Goal: Information Seeking & Learning: Learn about a topic

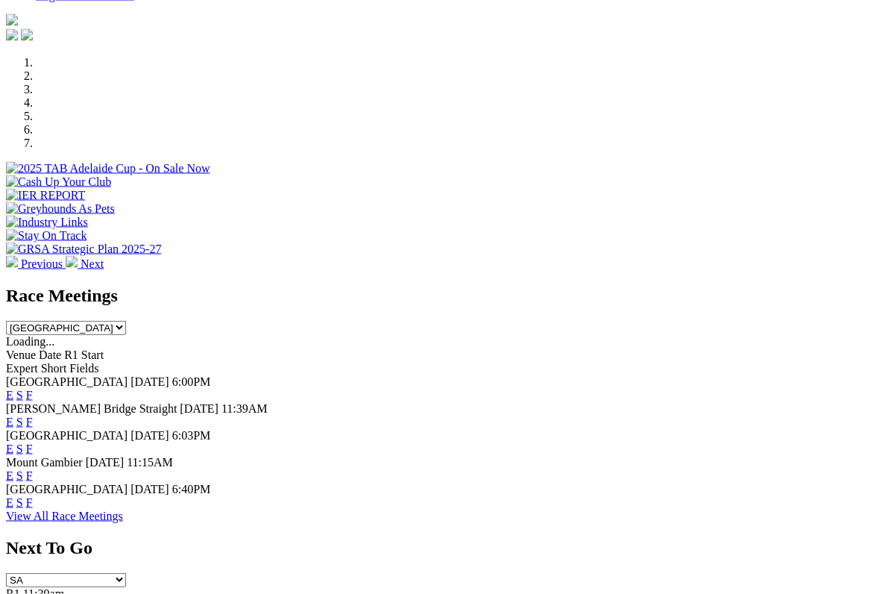
scroll to position [416, 0]
click at [23, 468] on link "S" at bounding box center [19, 474] width 7 height 13
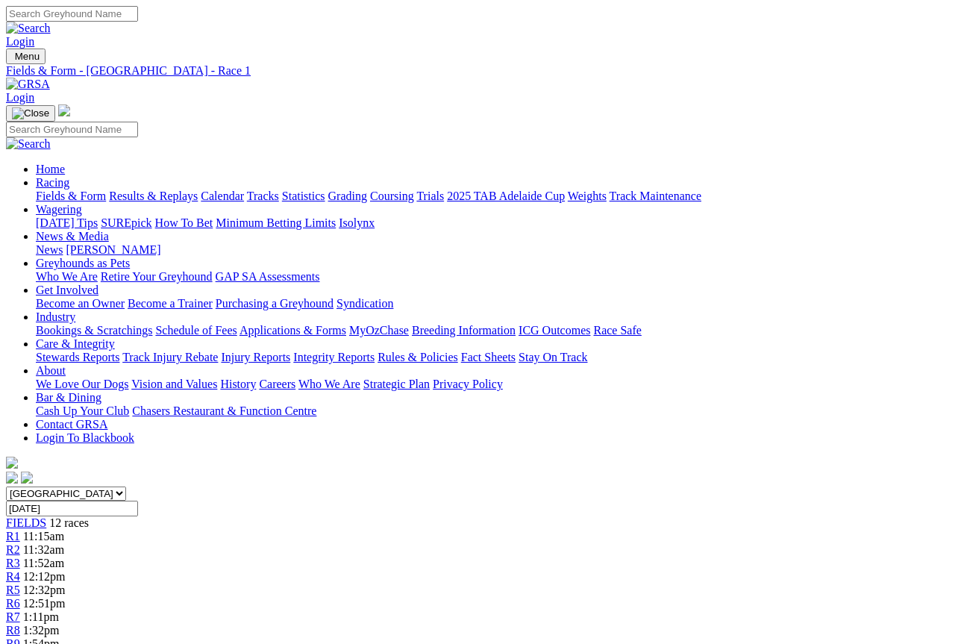
click at [20, 556] on span "R3" at bounding box center [13, 562] width 14 height 13
click at [46, 516] on span "FIELDS" at bounding box center [26, 522] width 40 height 13
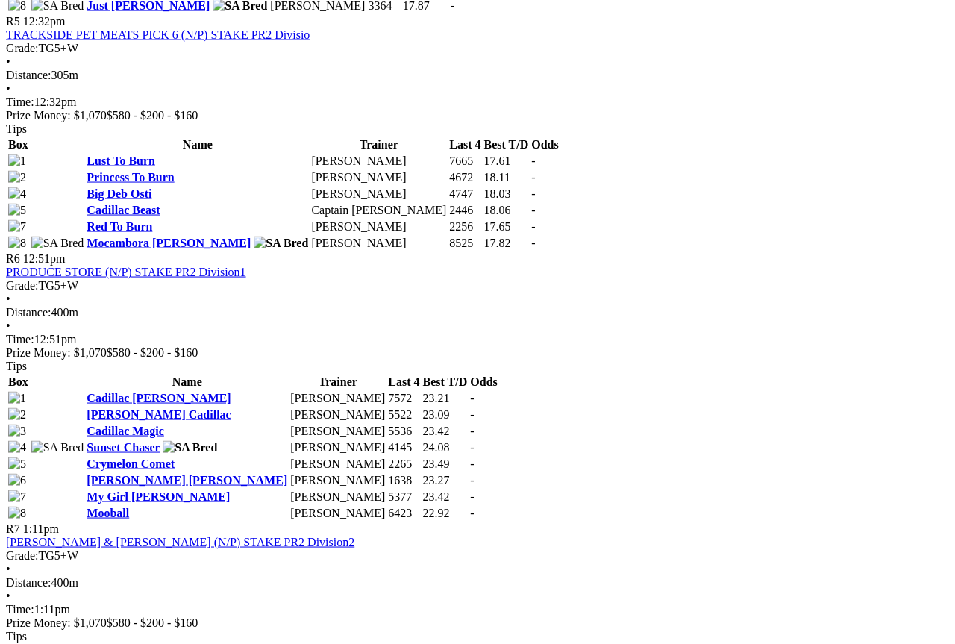
scroll to position [1825, 0]
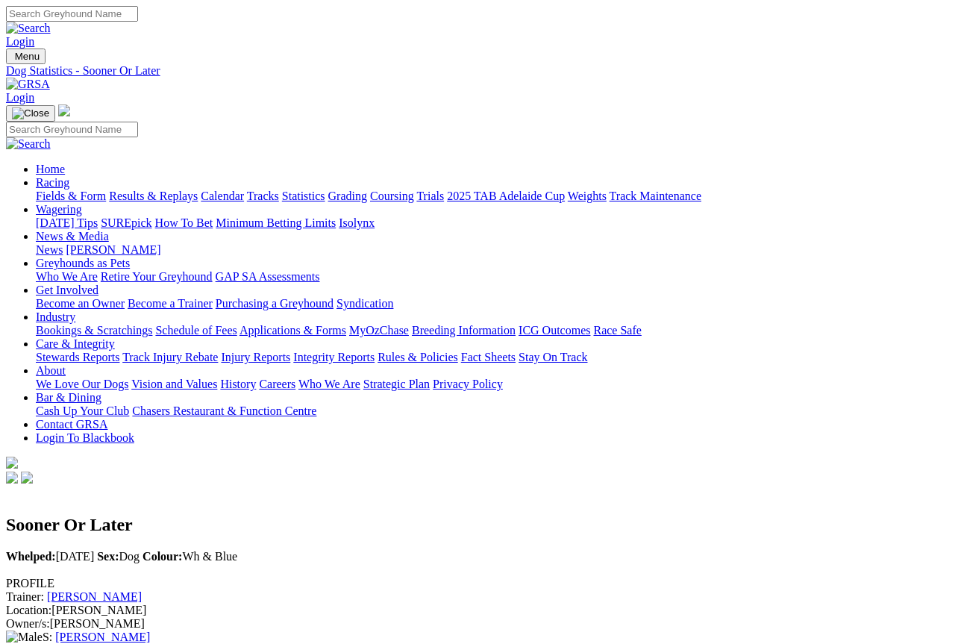
click at [63, 189] on link "Fields & Form" at bounding box center [71, 195] width 70 height 13
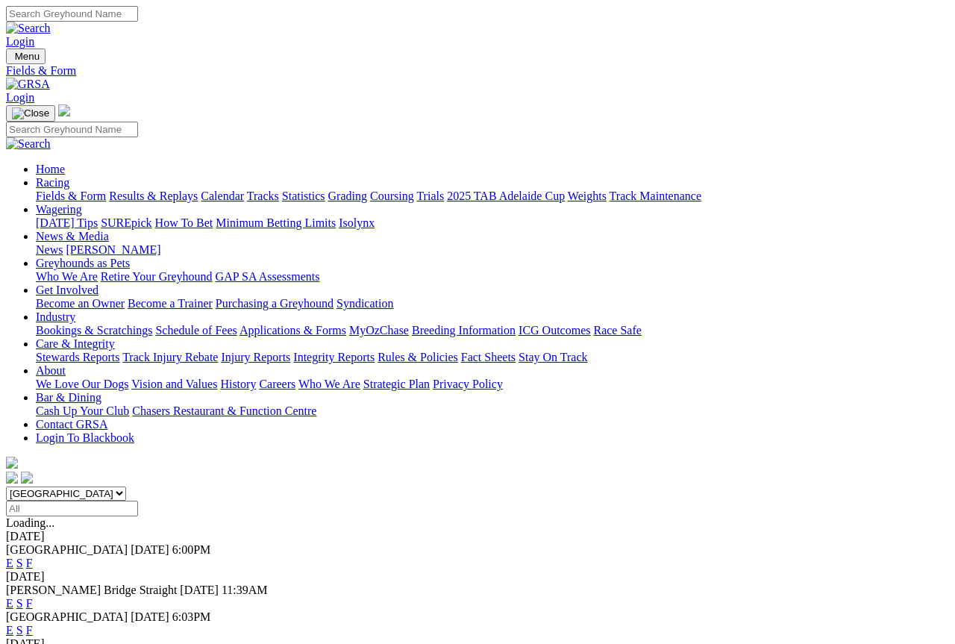
scroll to position [1, 0]
click at [66, 188] on link "Fields & Form" at bounding box center [71, 194] width 70 height 13
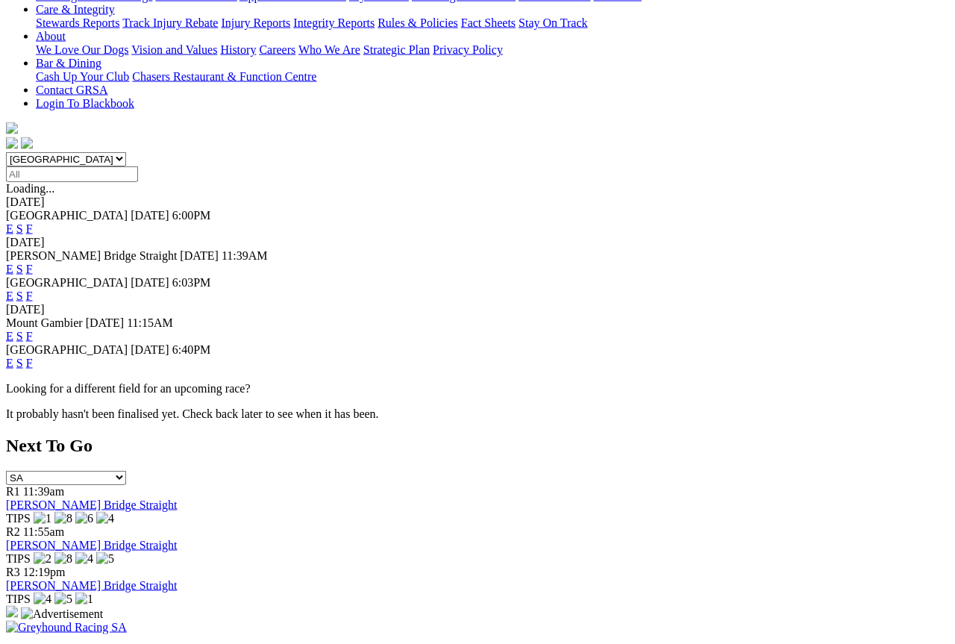
scroll to position [336, 0]
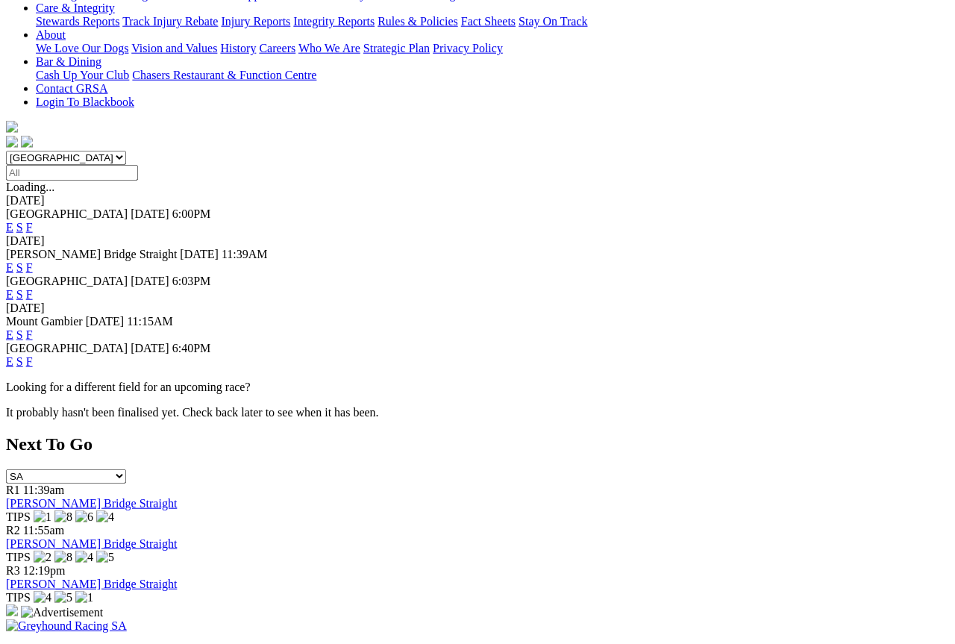
click at [13, 328] on link "E" at bounding box center [9, 334] width 7 height 13
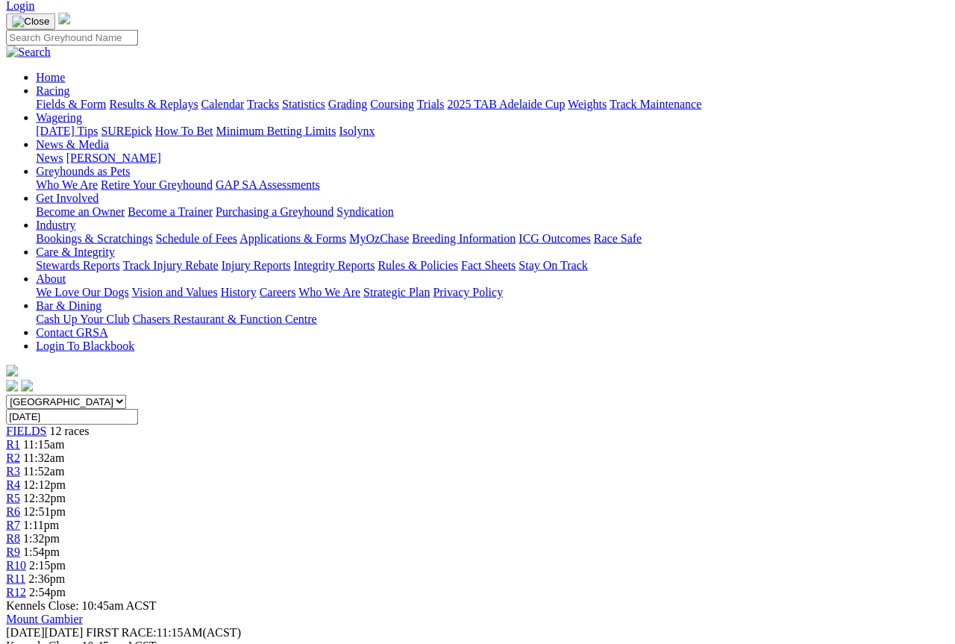
scroll to position [78, 4]
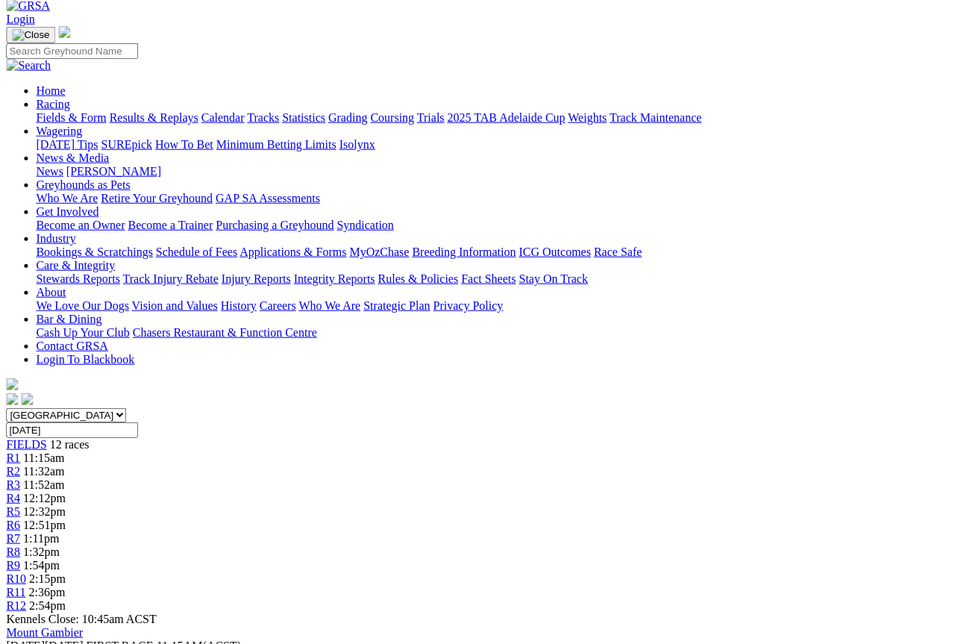
click at [20, 478] on link "R3" at bounding box center [13, 484] width 14 height 13
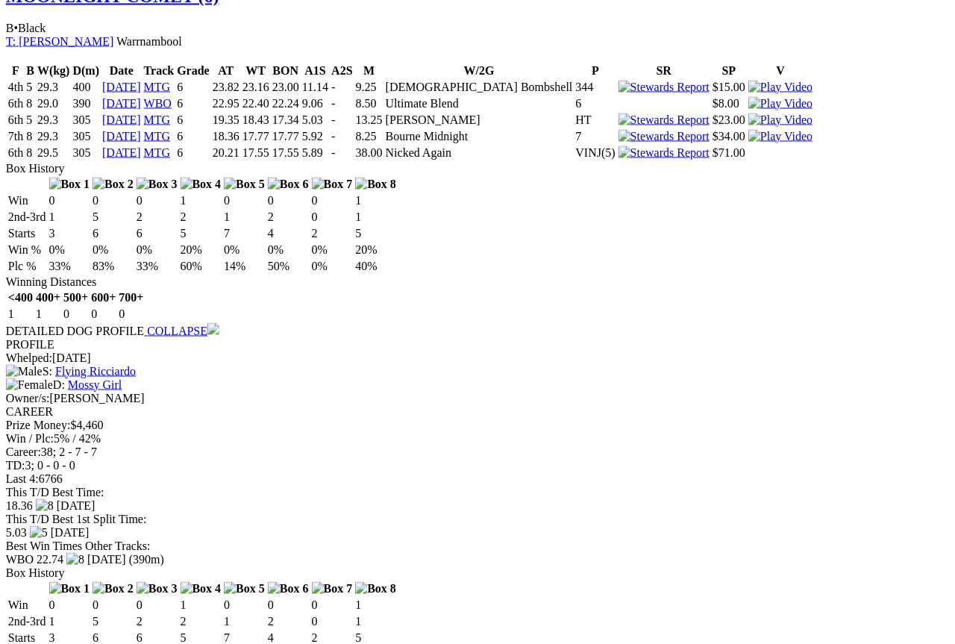
scroll to position [1907, 16]
